Goal: Navigation & Orientation: Find specific page/section

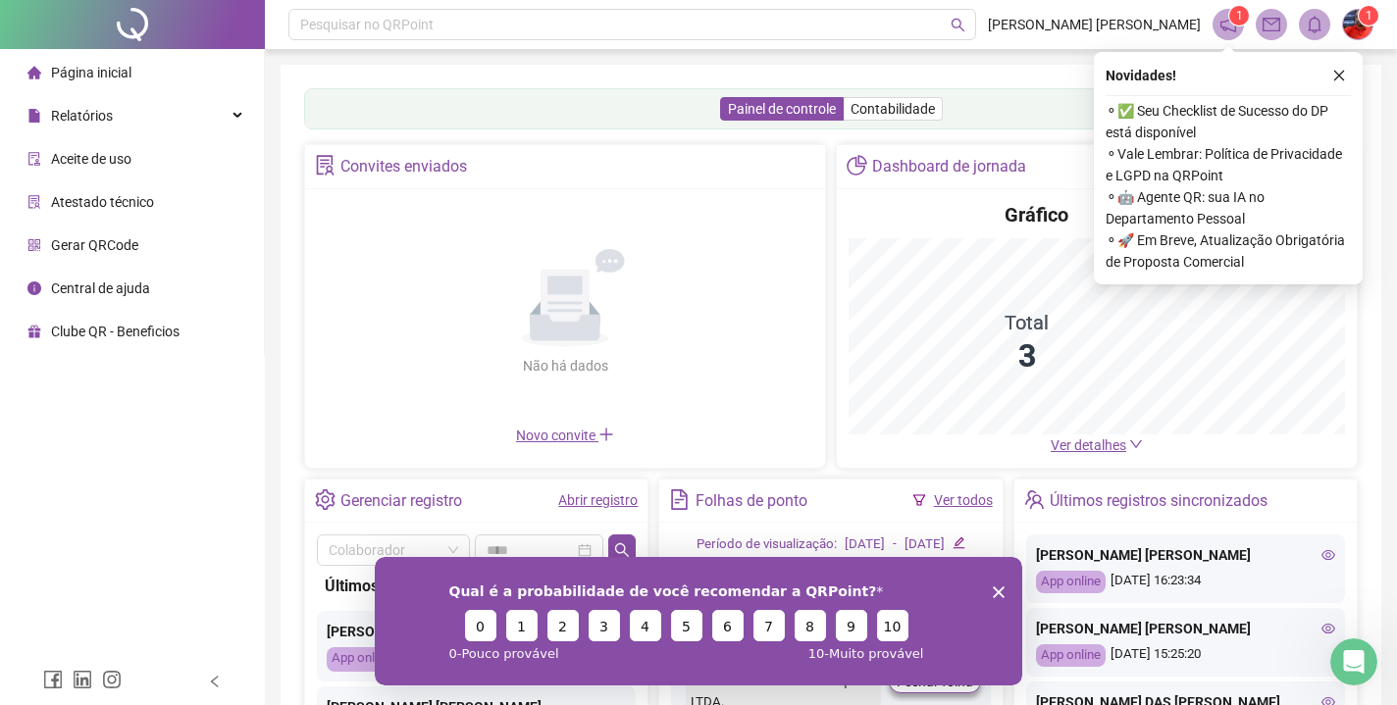
click at [996, 593] on polygon "Encerrar pesquisa" at bounding box center [999, 592] width 12 height 12
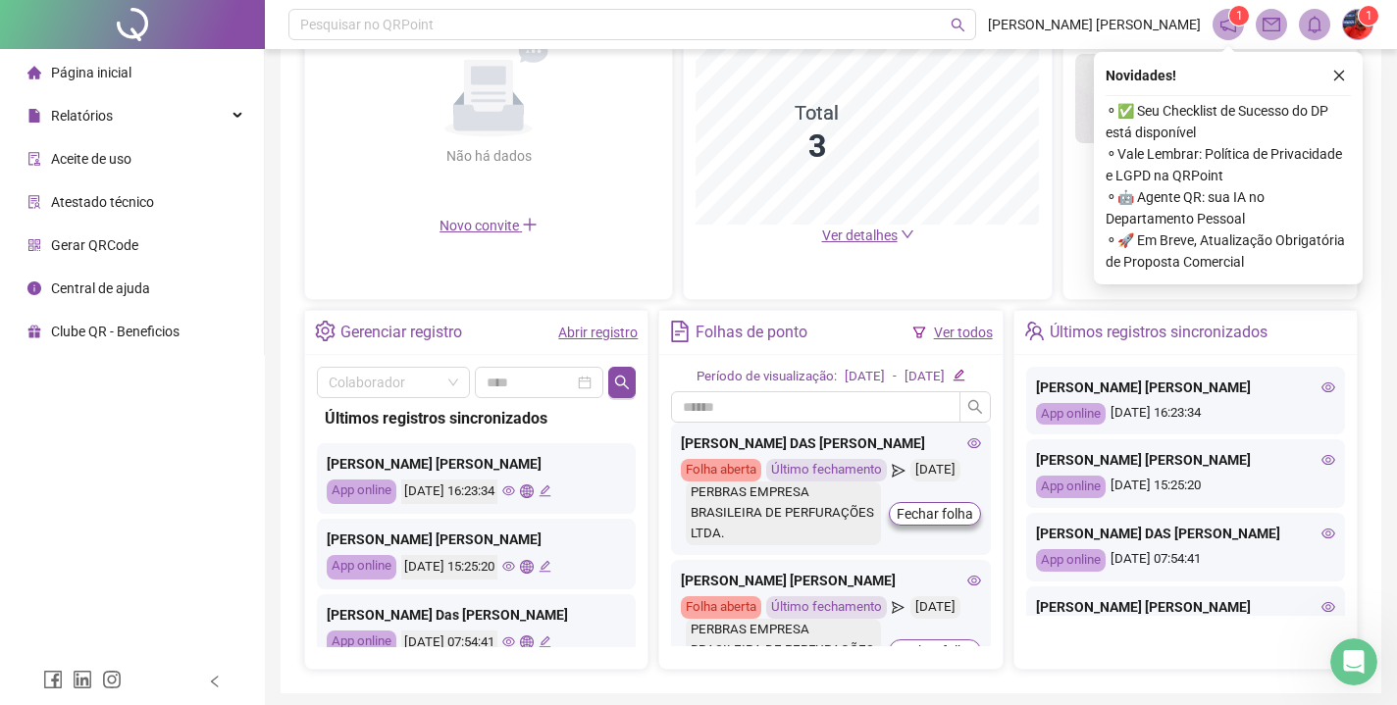
scroll to position [500, 0]
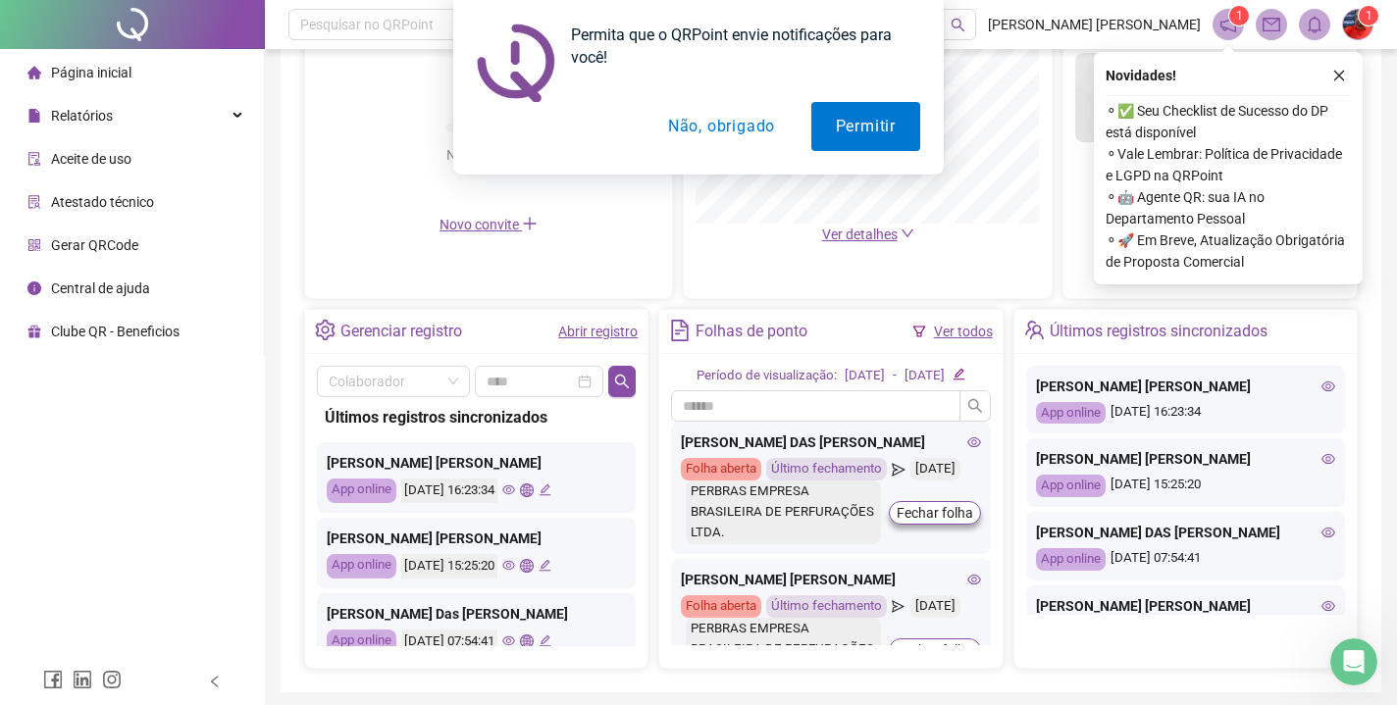
click at [716, 127] on button "Não, obrigado" at bounding box center [722, 126] width 156 height 49
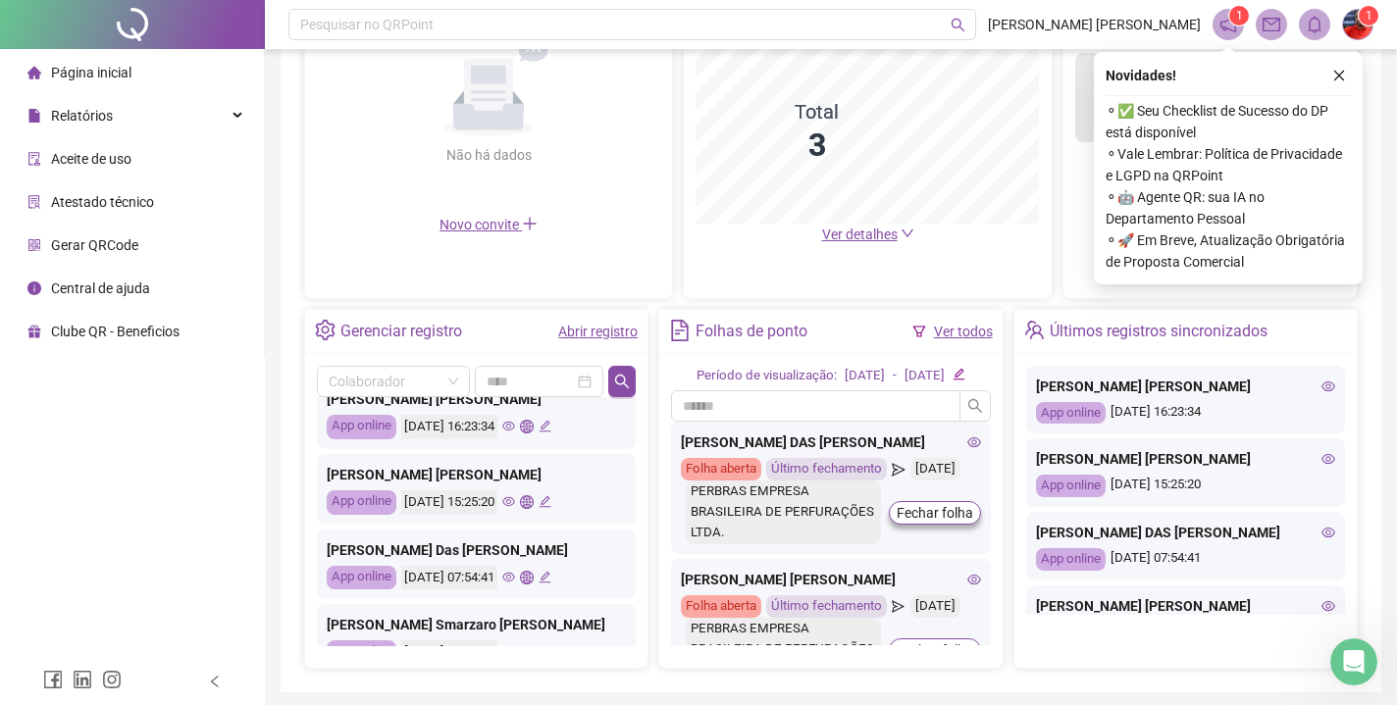
scroll to position [72, 0]
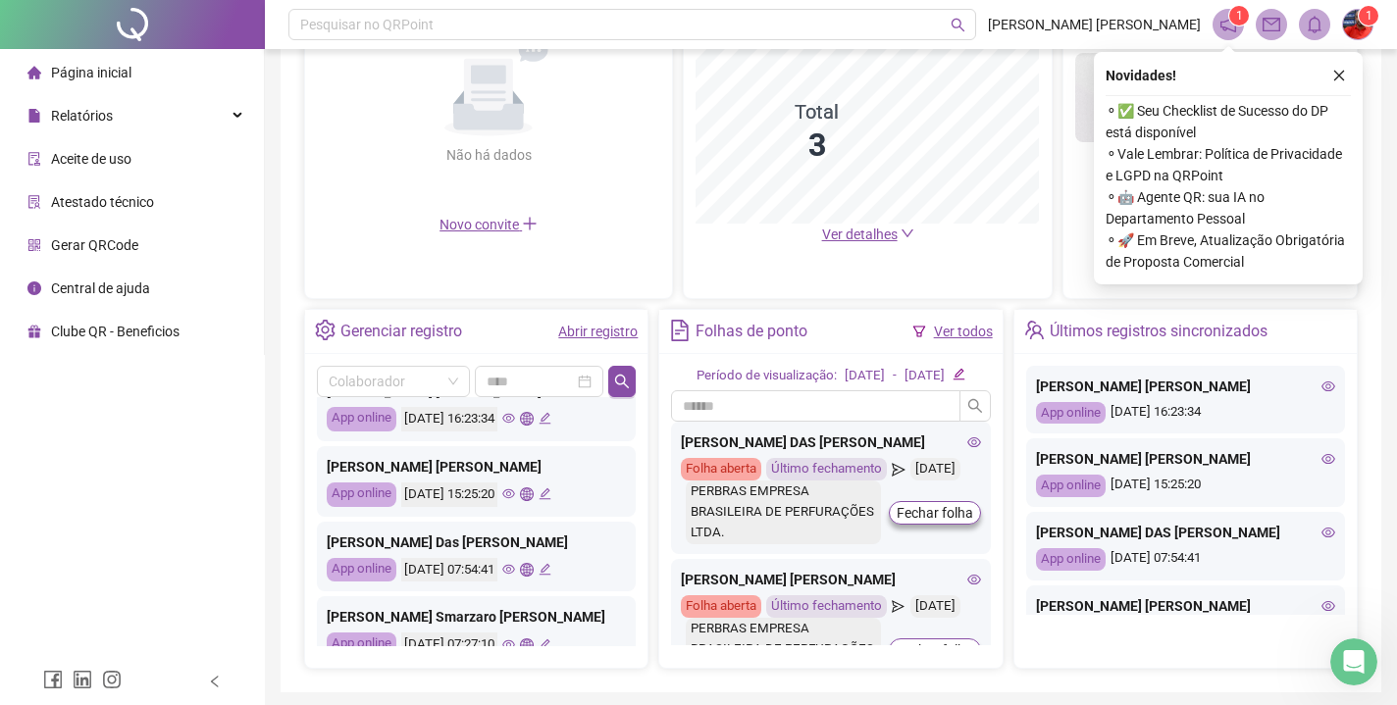
click at [515, 492] on icon "eye" at bounding box center [508, 495] width 13 height 10
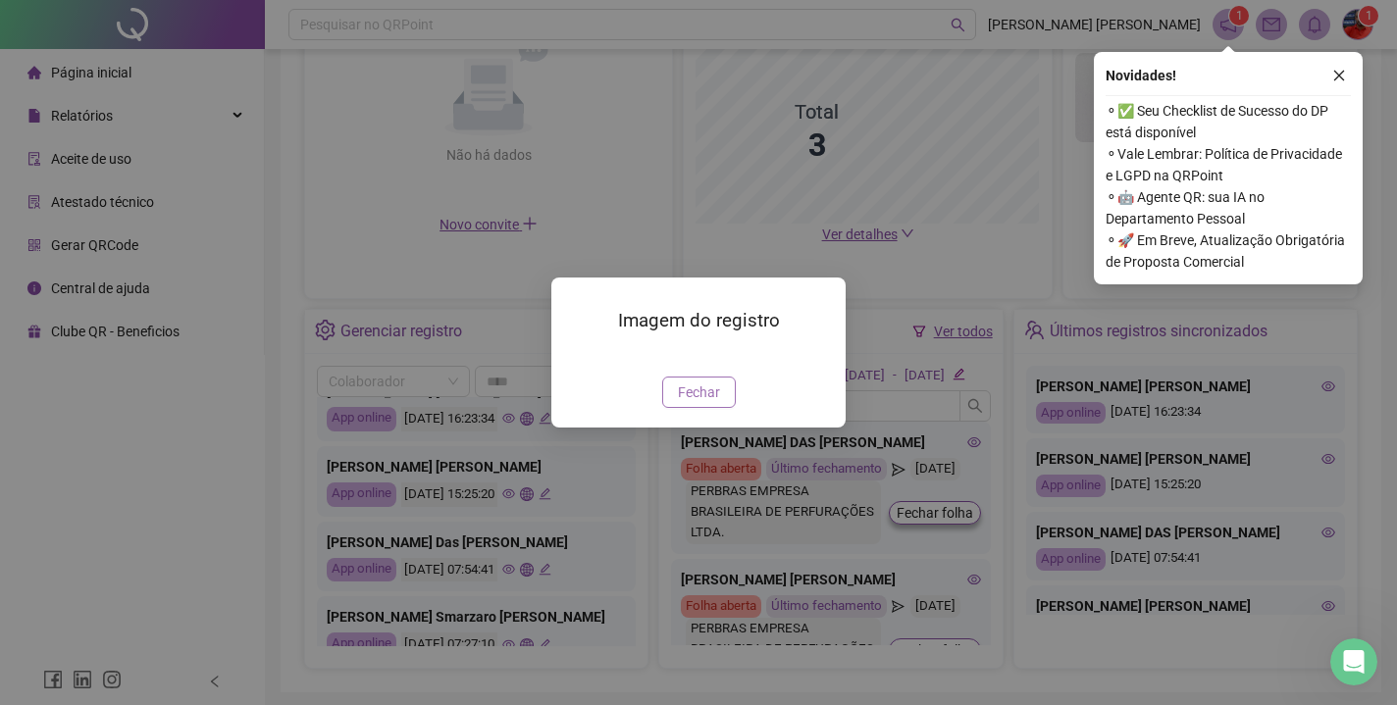
click at [681, 403] on span "Fechar" at bounding box center [699, 393] width 42 height 22
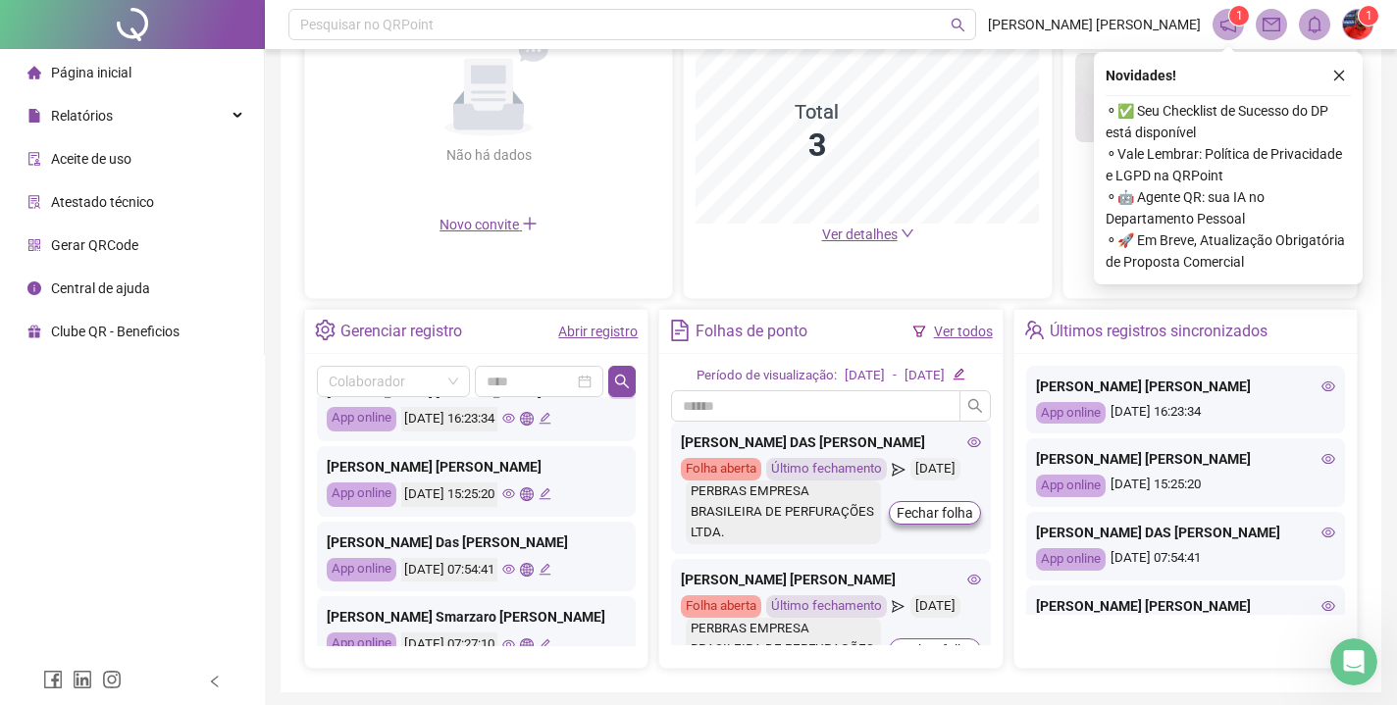
click at [515, 570] on icon "eye" at bounding box center [508, 569] width 13 height 13
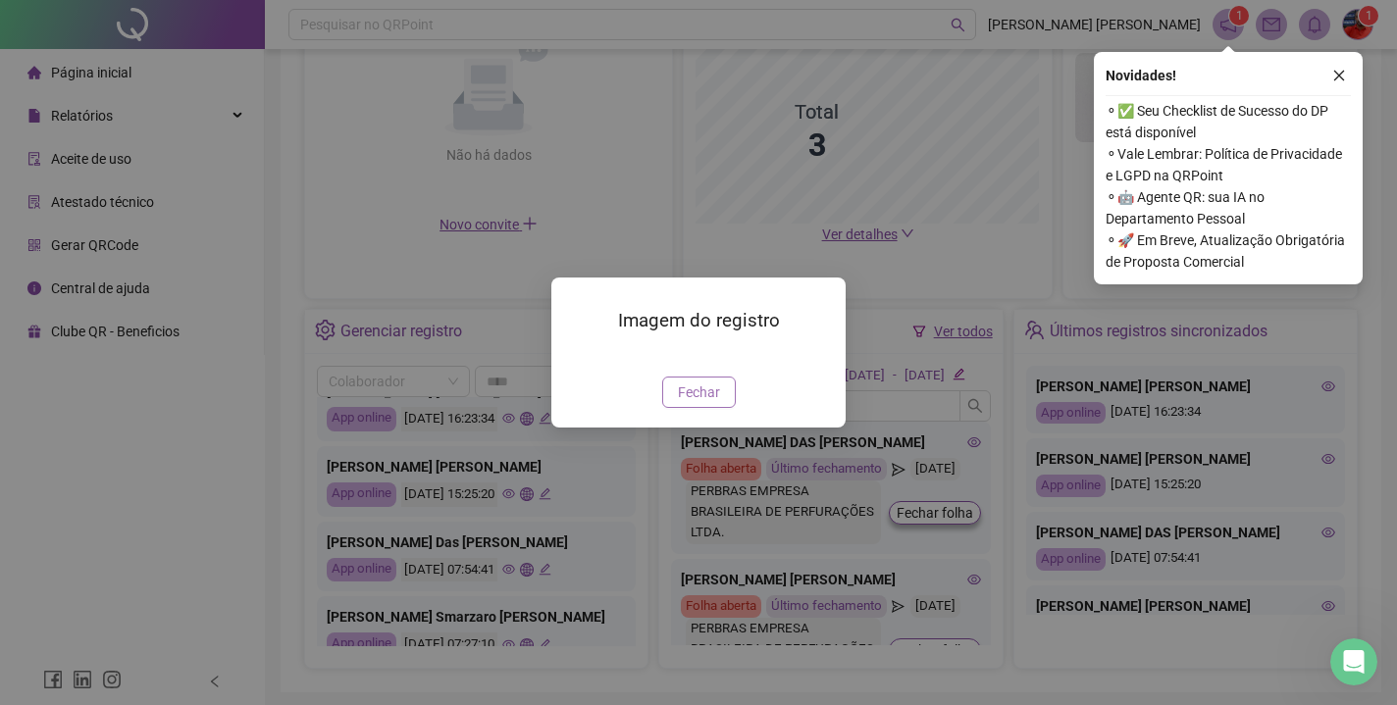
click at [688, 403] on span "Fechar" at bounding box center [699, 393] width 42 height 22
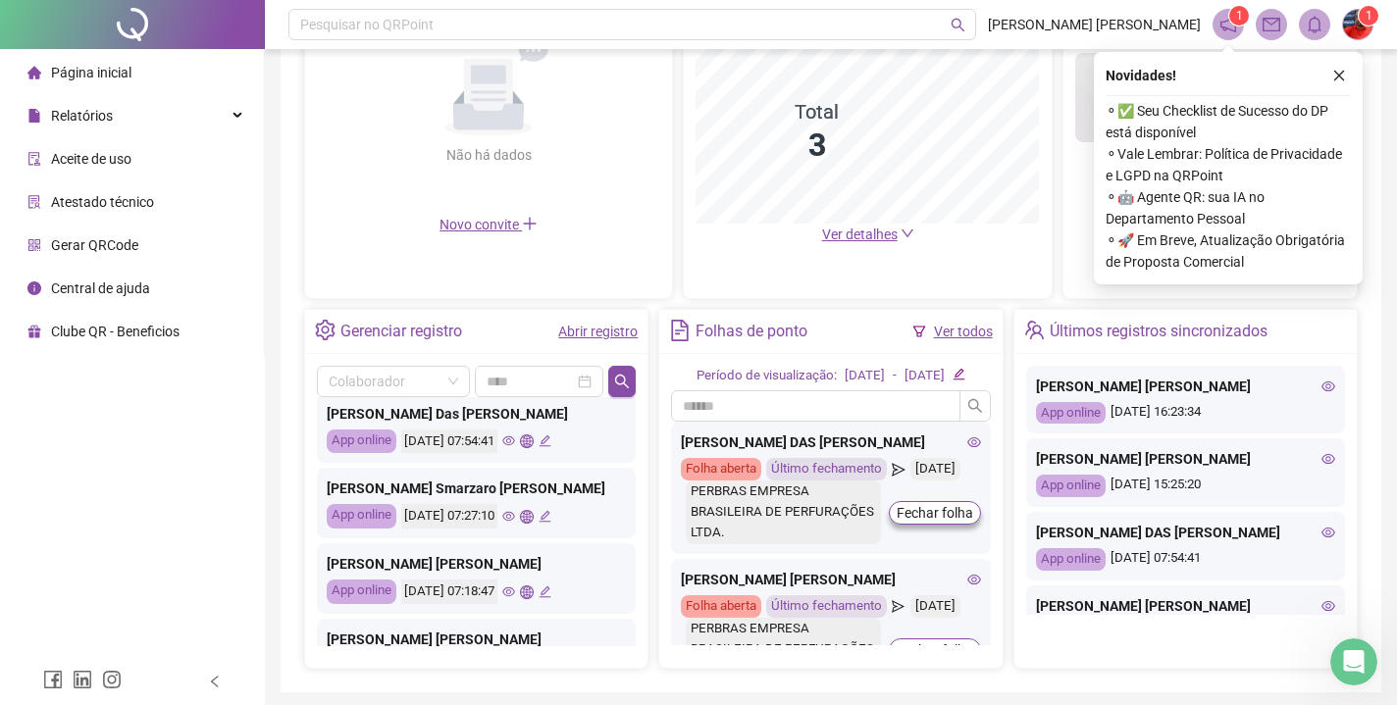
scroll to position [204, 0]
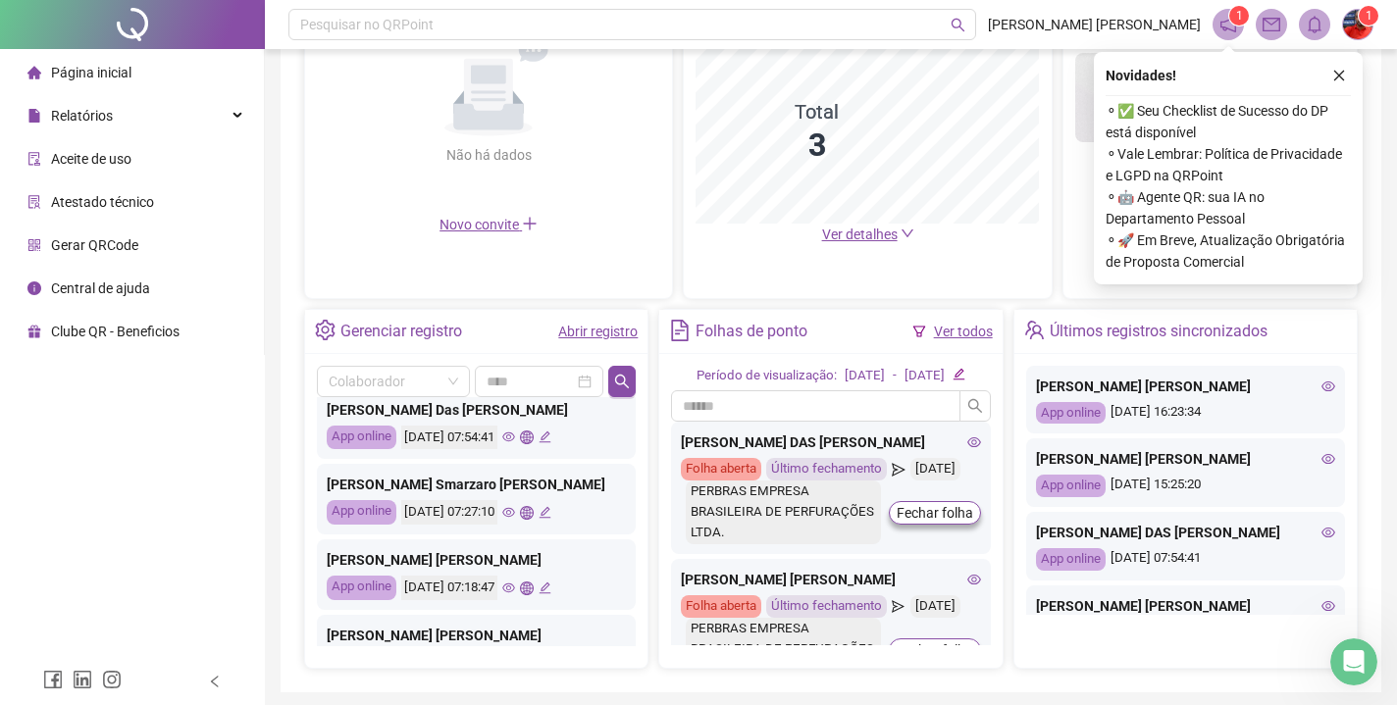
click at [515, 588] on icon "eye" at bounding box center [508, 589] width 13 height 10
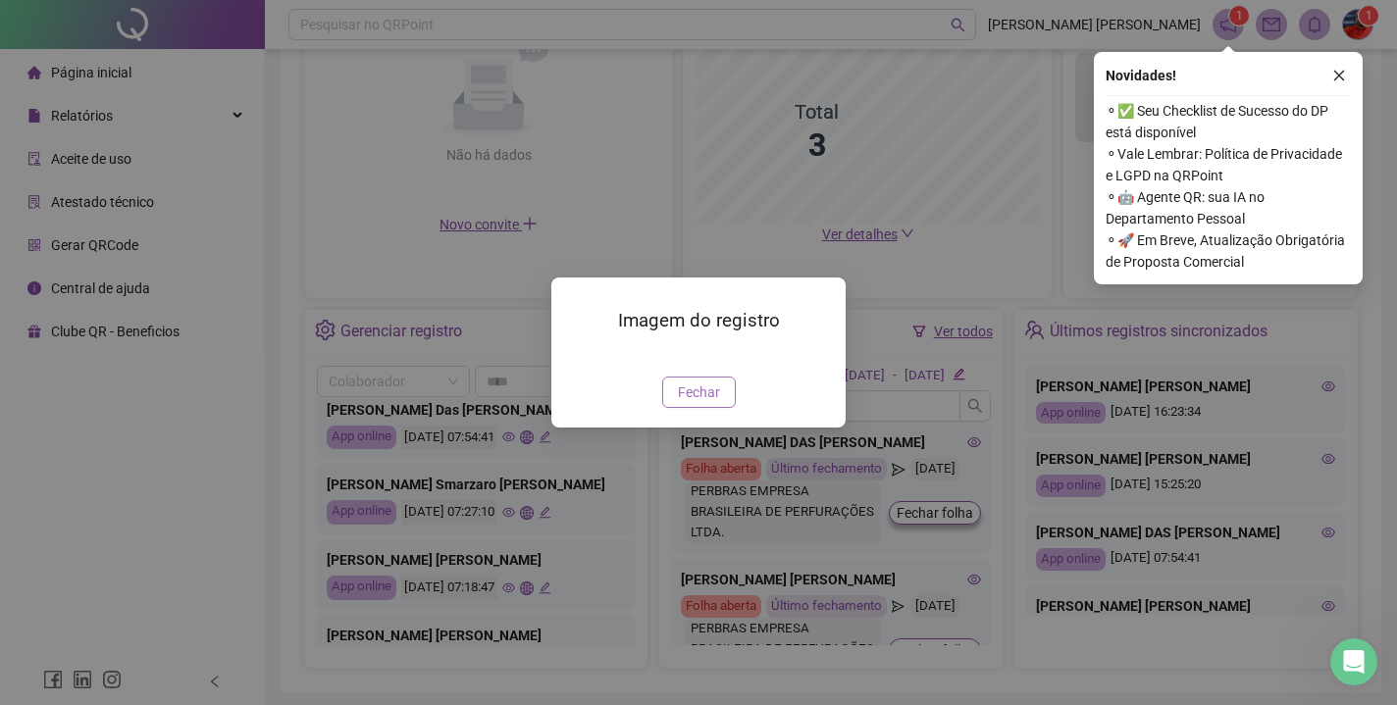
click at [695, 403] on span "Fechar" at bounding box center [699, 393] width 42 height 22
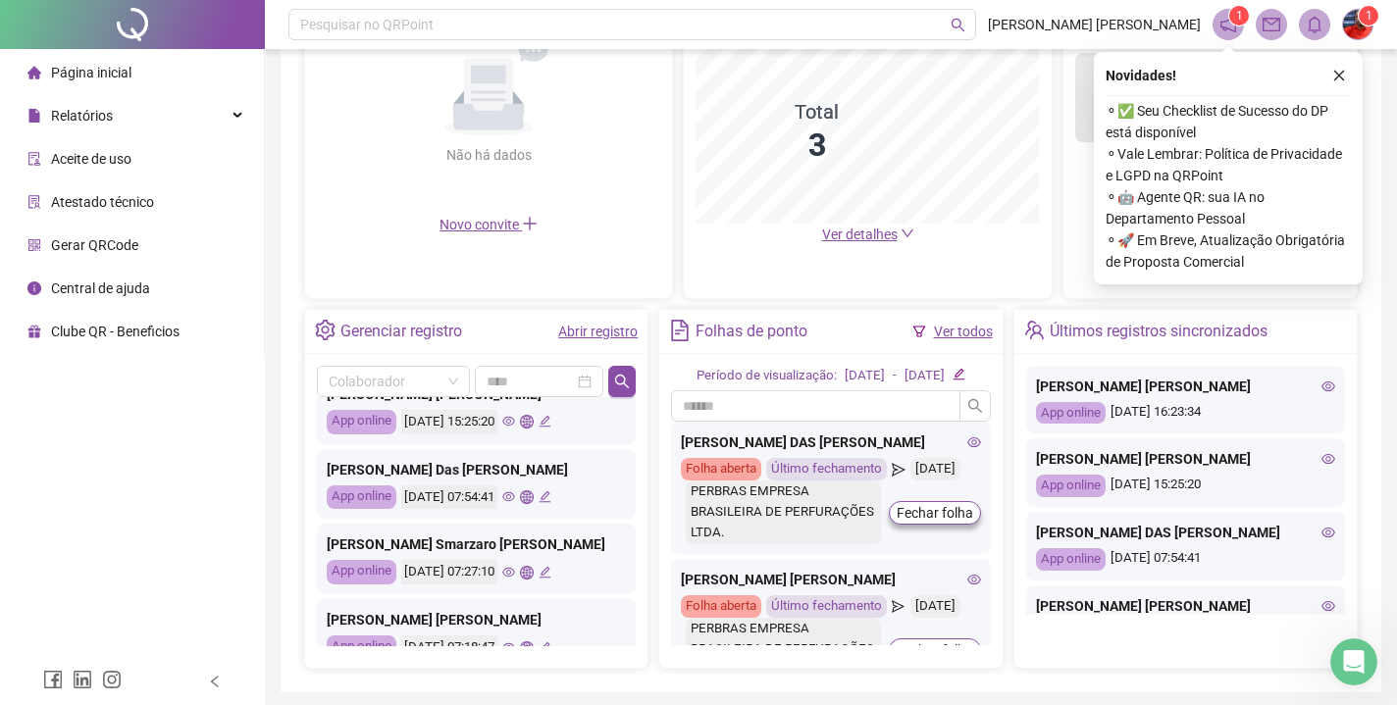
scroll to position [158, 0]
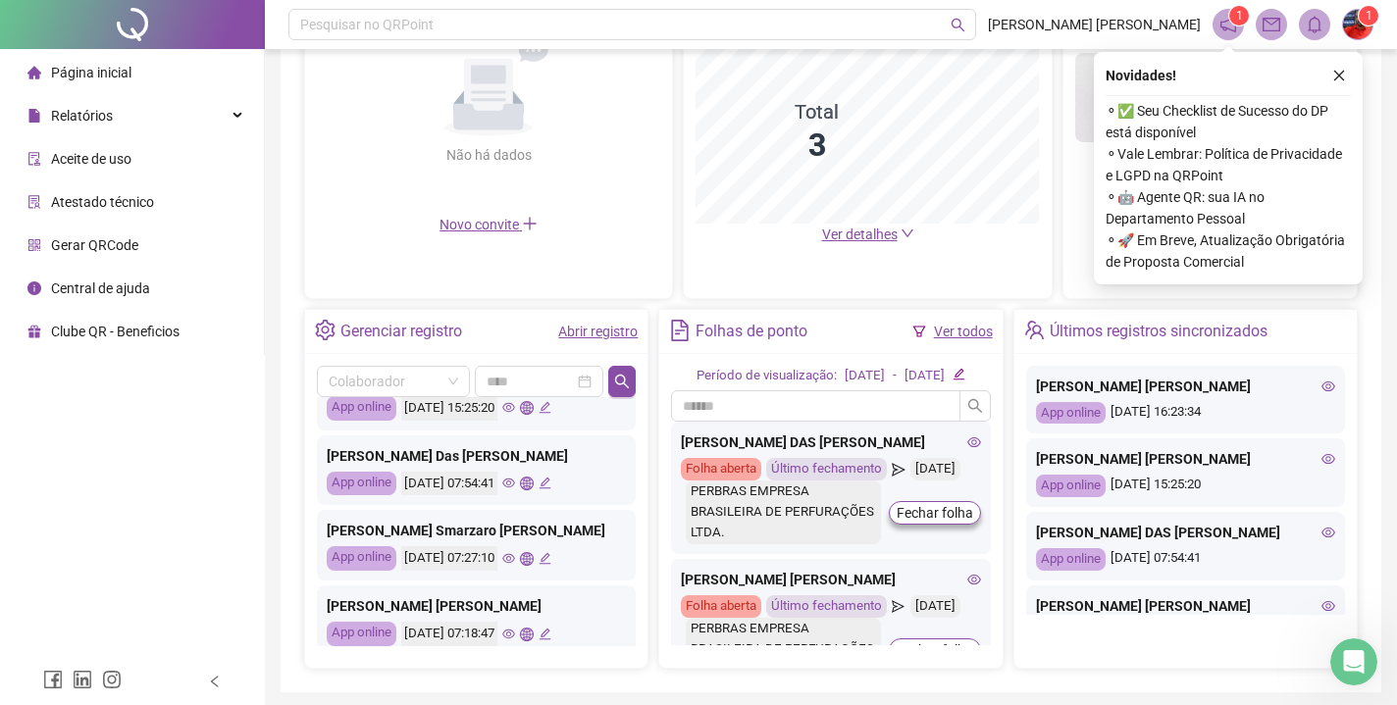
click at [515, 559] on icon "eye" at bounding box center [508, 558] width 13 height 13
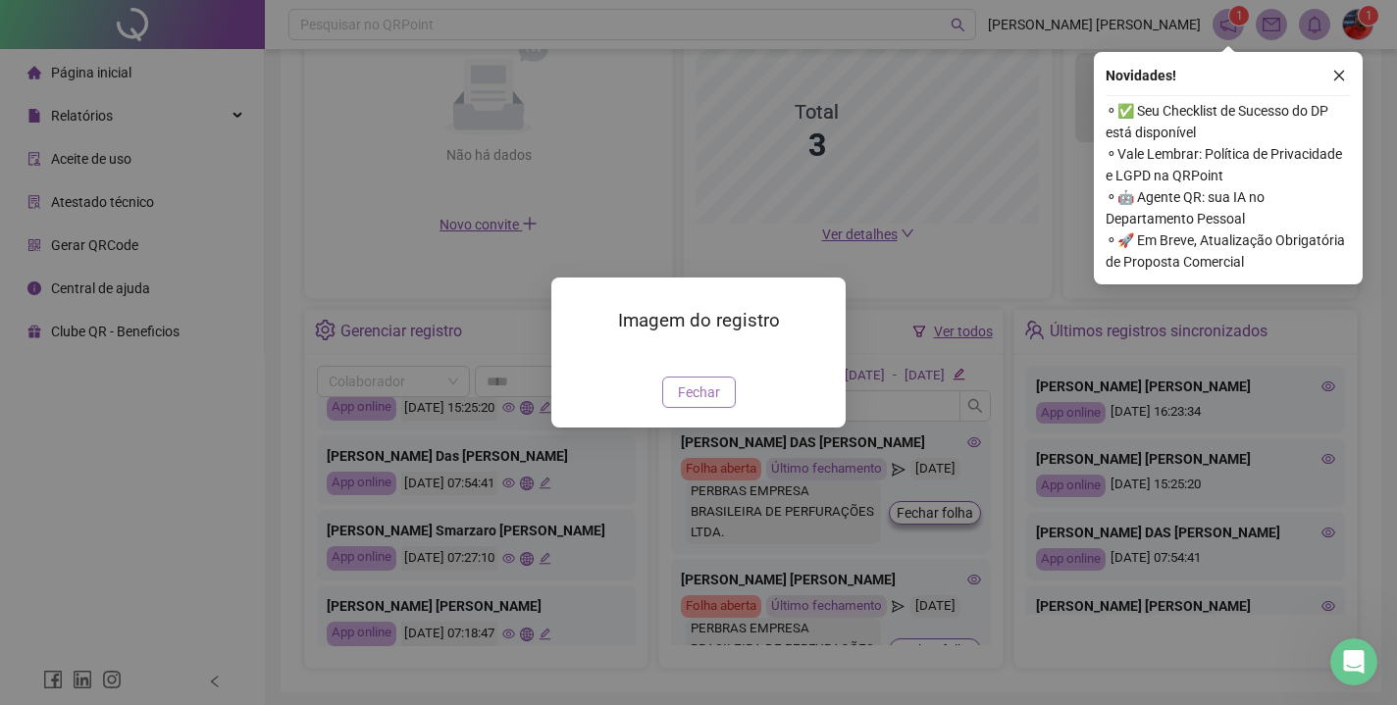
click at [683, 403] on span "Fechar" at bounding box center [699, 393] width 42 height 22
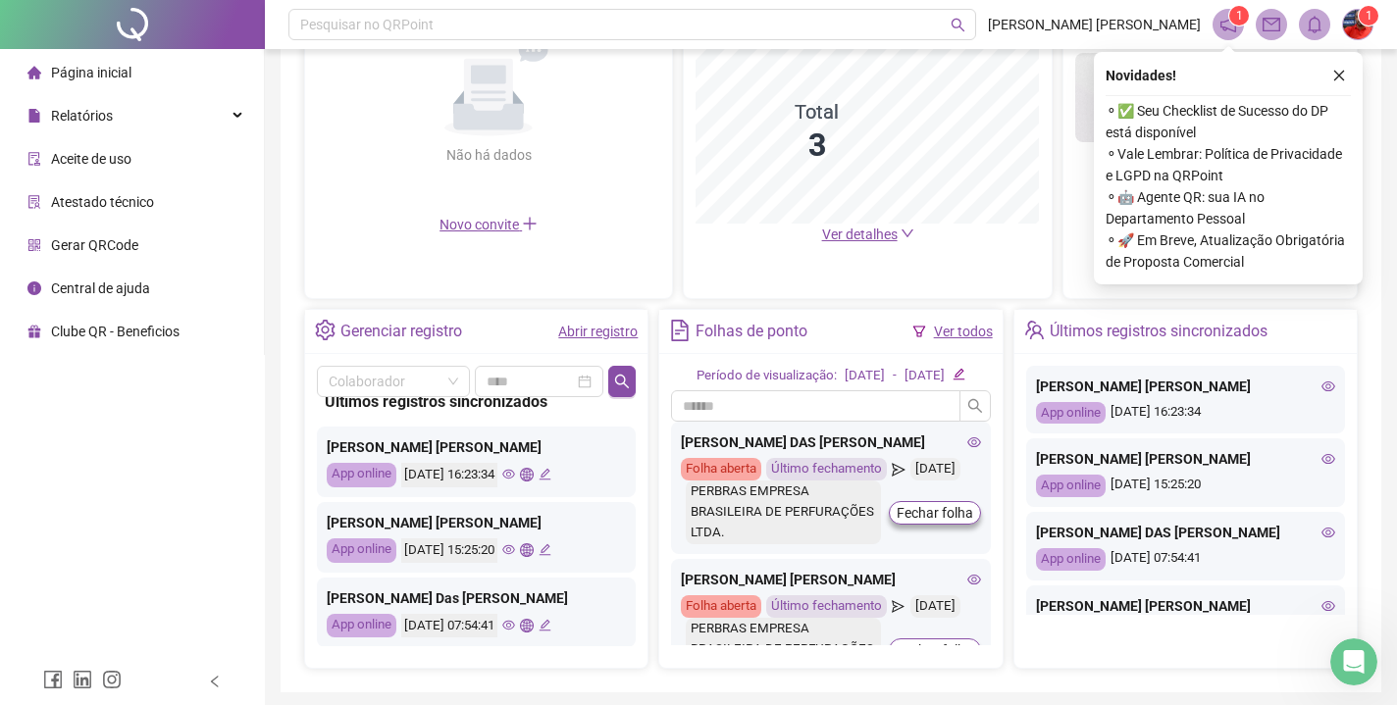
scroll to position [0, 0]
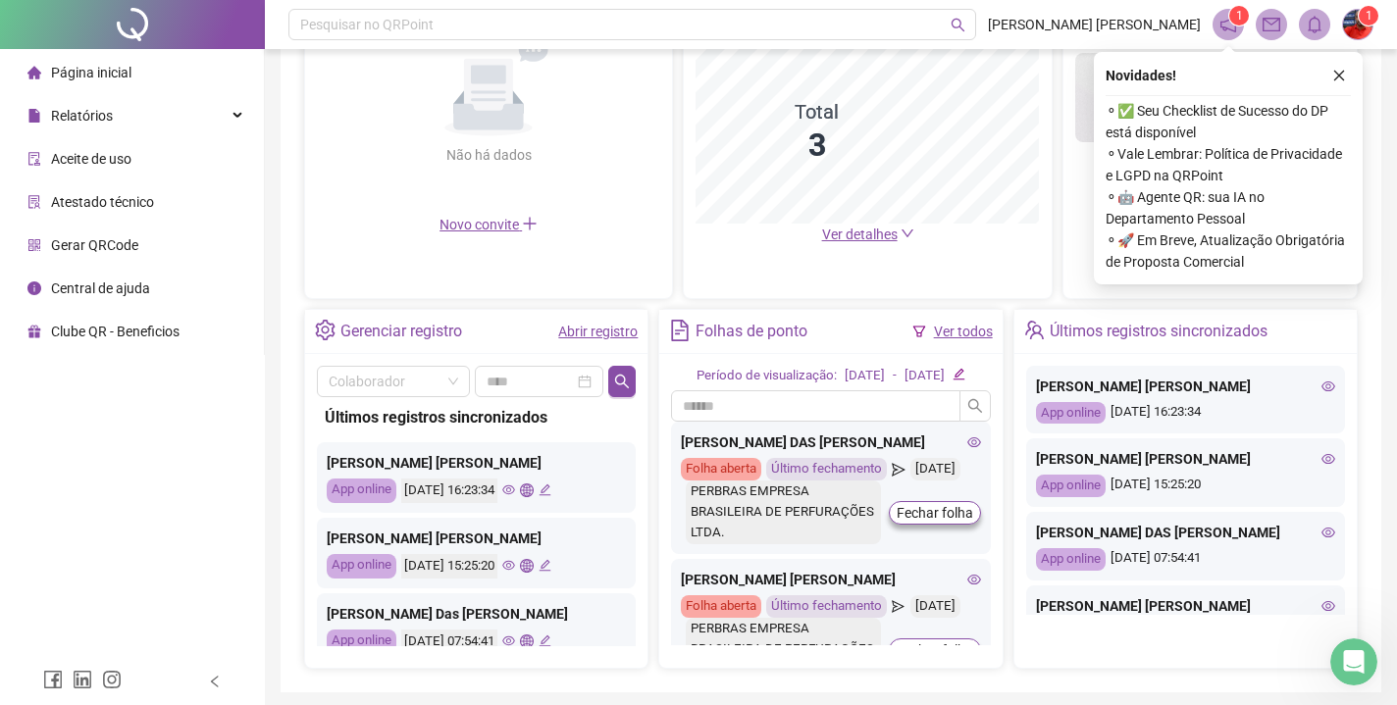
click at [515, 492] on icon "eye" at bounding box center [508, 490] width 13 height 13
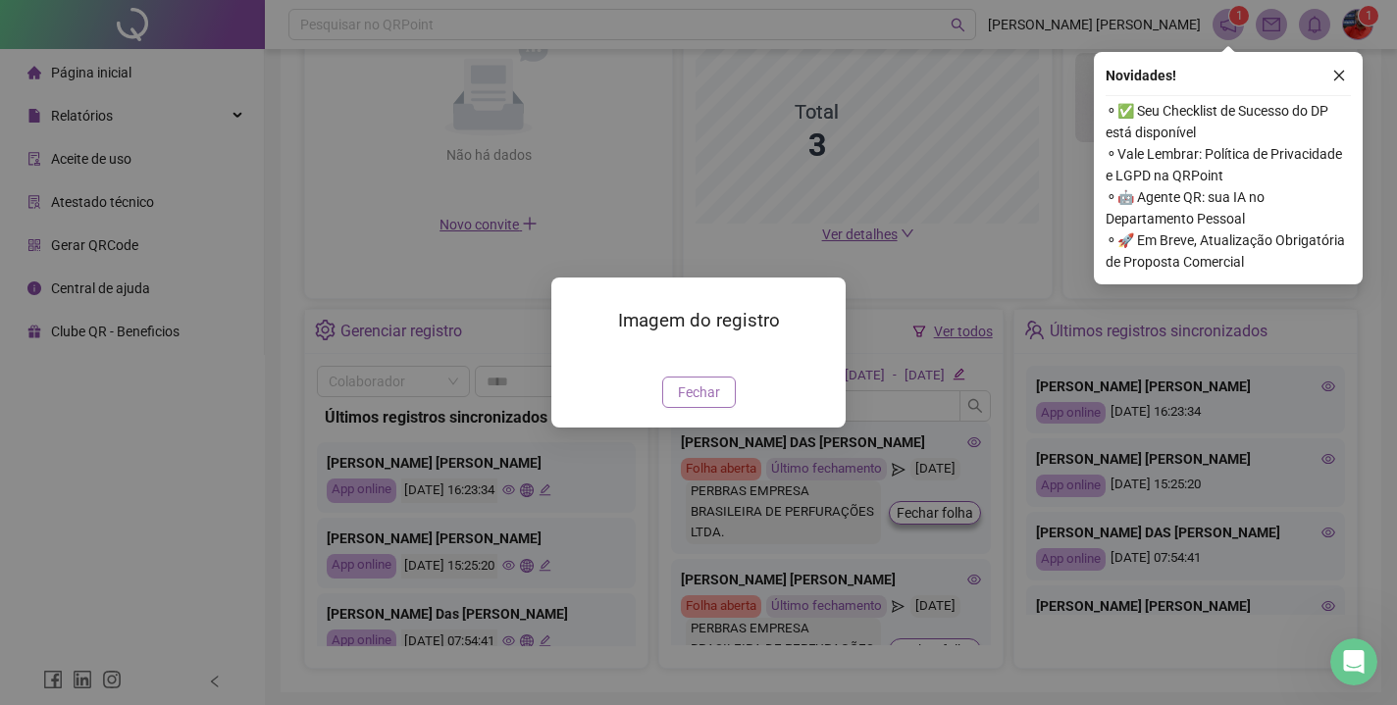
click at [698, 403] on span "Fechar" at bounding box center [699, 393] width 42 height 22
